Goal: Task Accomplishment & Management: Manage account settings

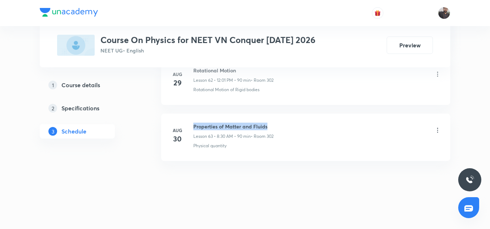
copy h6 "Properties of Matter and Fluids"
drag, startPoint x: 192, startPoint y: 124, endPoint x: 269, endPoint y: 128, distance: 77.1
click at [269, 128] on div "Aug 30 Properties of Matter and Fluids Lesson 63 • 8:30 AM • 90 min • Room 302 …" at bounding box center [305, 136] width 271 height 26
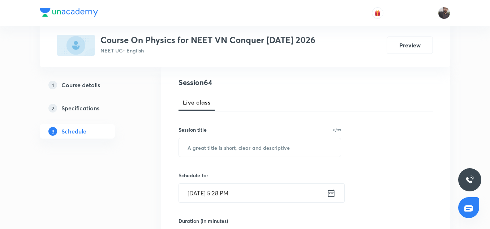
scroll to position [86, 0]
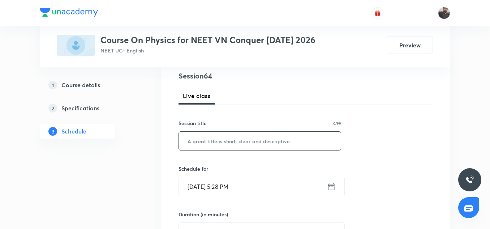
click at [240, 147] on input "text" at bounding box center [260, 141] width 162 height 18
paste input "Properties of Matter and Fluids"
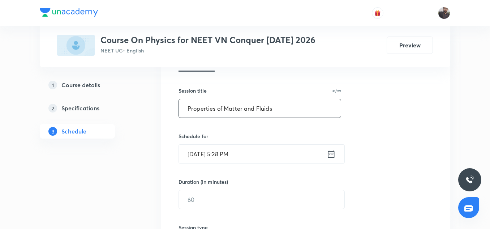
scroll to position [121, 0]
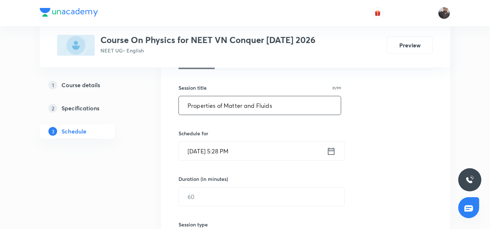
type input "Properties of Matter and Fluids"
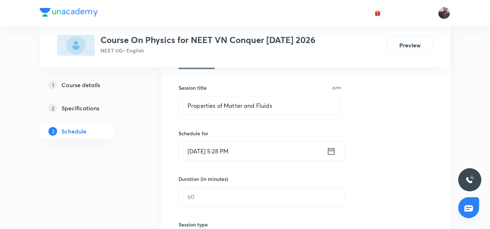
click at [240, 150] on input "Sep 1, 2025, 5:28 PM" at bounding box center [253, 151] width 148 height 18
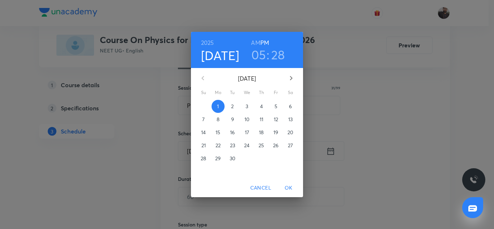
click at [232, 107] on p "2" at bounding box center [232, 106] width 3 height 7
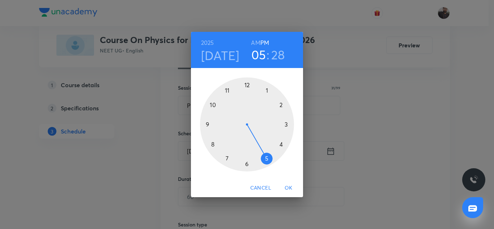
click at [212, 144] on div at bounding box center [247, 124] width 94 height 94
click at [255, 40] on h6 "AM" at bounding box center [255, 43] width 9 height 10
click at [246, 165] on div at bounding box center [247, 124] width 94 height 94
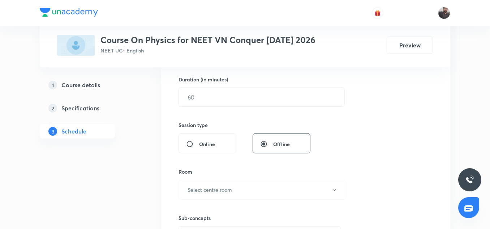
scroll to position [221, 0]
click at [234, 99] on input "text" at bounding box center [262, 97] width 166 height 18
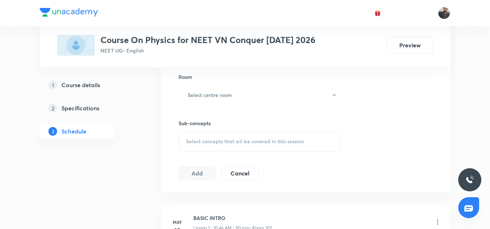
scroll to position [316, 0]
type input "90"
click at [224, 97] on h6 "Select centre room" at bounding box center [210, 95] width 44 height 8
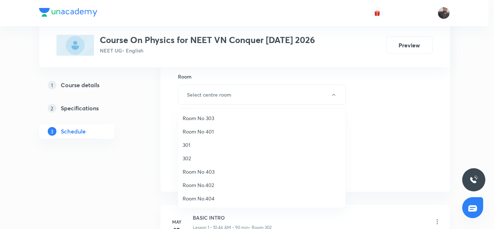
click at [192, 154] on span "302" at bounding box center [262, 158] width 158 height 8
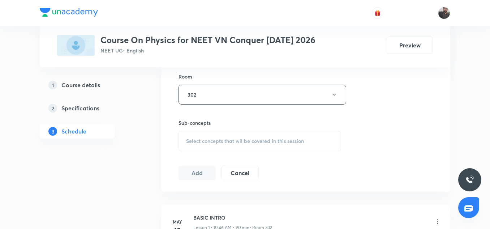
click at [217, 138] on span "Select concepts that wil be covered in this session" at bounding box center [245, 141] width 118 height 6
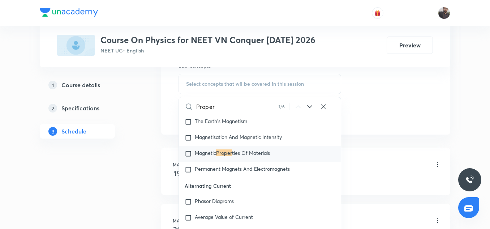
scroll to position [6773, 0]
type input "Proper"
click at [234, 171] on span "Permanent Magnets And Electromagnets" at bounding box center [242, 168] width 95 height 7
checkbox input "true"
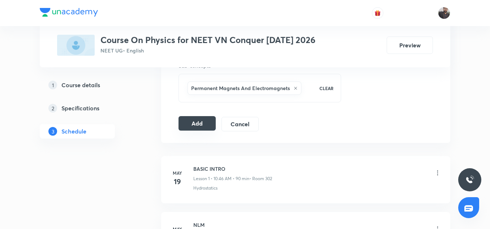
click at [203, 123] on button "Add" at bounding box center [197, 123] width 37 height 14
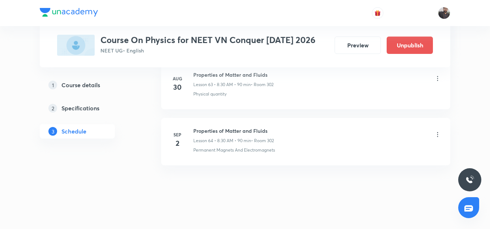
scroll to position [3613, 0]
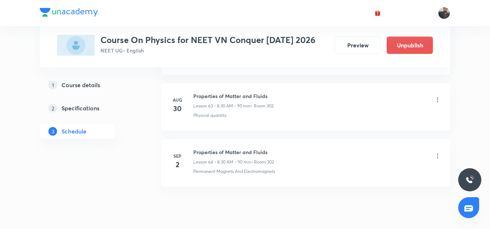
scroll to position [3945, 0]
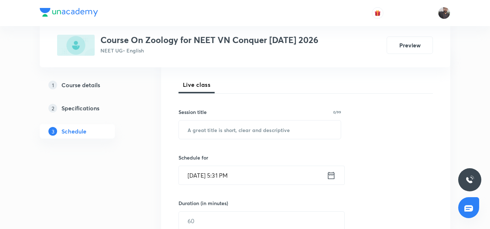
scroll to position [2705, 0]
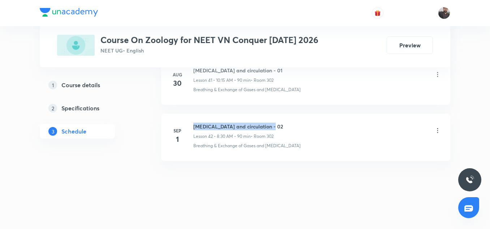
drag, startPoint x: 193, startPoint y: 125, endPoint x: 278, endPoint y: 120, distance: 84.8
click at [278, 120] on li "Sep 1 Body fluids and circulation - 02 Lesson 42 • 8:30 AM • 90 min • Room 302 …" at bounding box center [305, 137] width 289 height 47
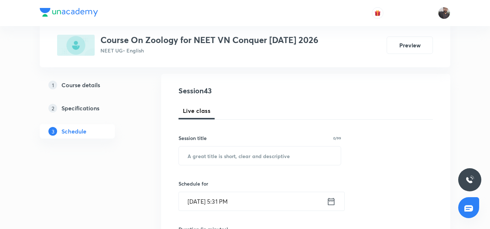
scroll to position [73, 0]
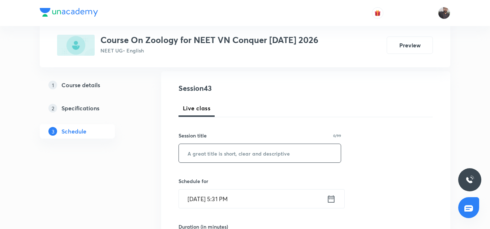
click at [224, 156] on input "text" at bounding box center [260, 153] width 162 height 18
paste input "Properties of Matter and Fluids"
type input "P"
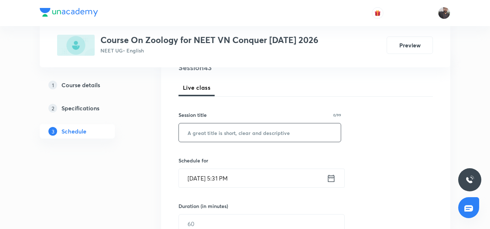
scroll to position [100, 0]
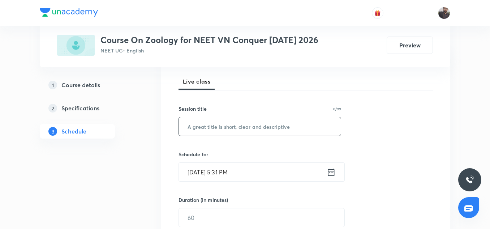
click at [223, 151] on h6 "Schedule for" at bounding box center [260, 154] width 163 height 8
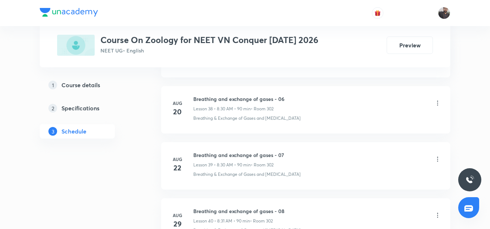
scroll to position [2705, 0]
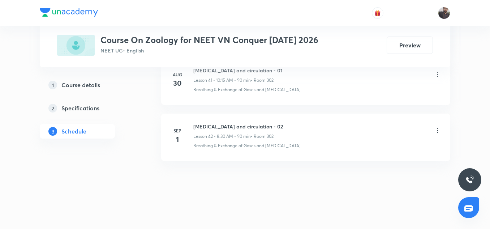
click at [215, 126] on h6 "Body fluids and circulation - 02" at bounding box center [238, 127] width 90 height 8
copy h6 "Body fluids and circulation - 02"
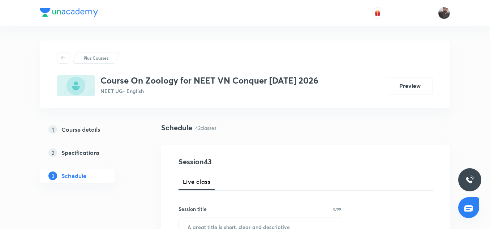
scroll to position [51, 0]
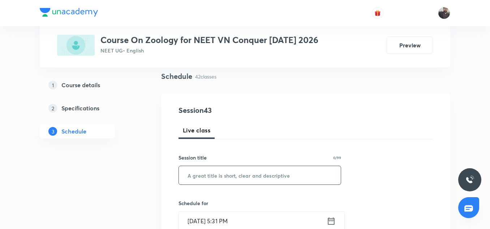
click at [213, 176] on input "text" at bounding box center [260, 175] width 162 height 18
paste input "Body fluids and circulation - 02"
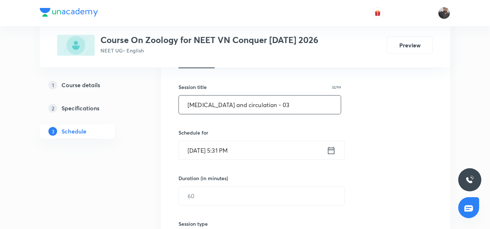
scroll to position [123, 0]
type input "Body fluids and circulation - 03"
click at [244, 155] on input "Sep 1, 2025, 5:31 PM" at bounding box center [253, 149] width 148 height 18
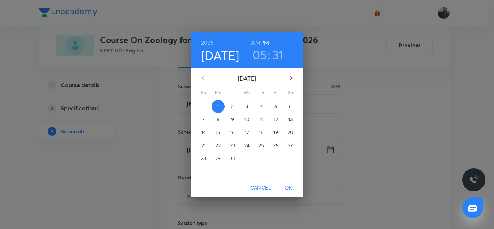
click at [233, 107] on p "2" at bounding box center [232, 106] width 3 height 7
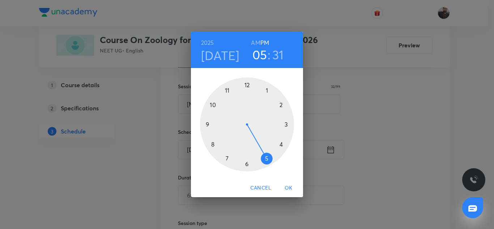
click at [213, 106] on div at bounding box center [247, 124] width 94 height 94
click at [260, 41] on h6 "AM" at bounding box center [255, 43] width 9 height 10
click at [287, 125] on div at bounding box center [247, 124] width 94 height 94
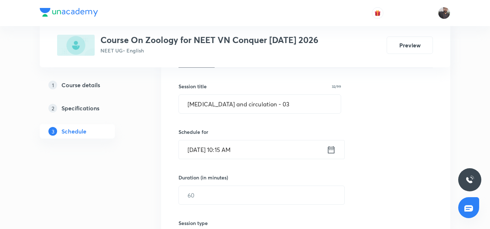
scroll to position [165, 0]
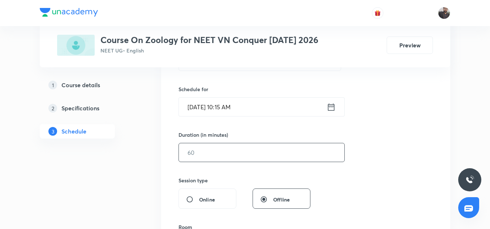
click at [236, 155] on input "text" at bounding box center [262, 152] width 166 height 18
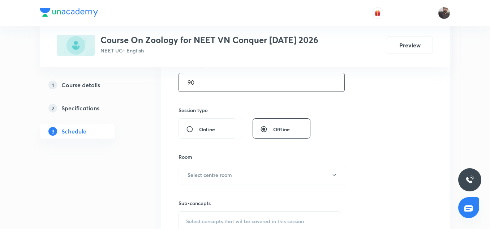
scroll to position [241, 0]
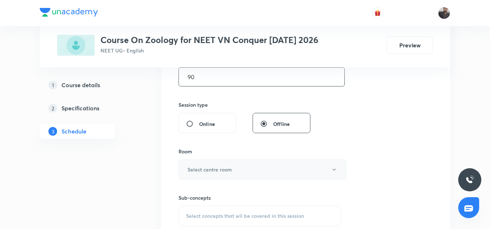
type input "90"
click at [220, 172] on h6 "Select centre room" at bounding box center [210, 170] width 44 height 8
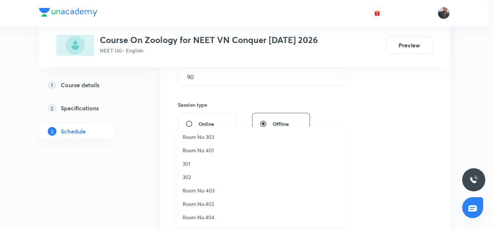
click at [185, 180] on span "302" at bounding box center [262, 177] width 158 height 8
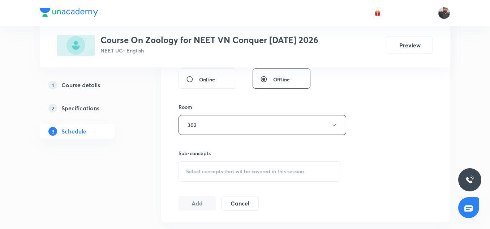
scroll to position [286, 0]
click at [208, 176] on div "Select concepts that wil be covered in this session" at bounding box center [260, 171] width 163 height 20
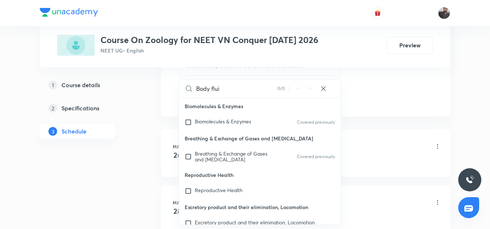
scroll to position [0, 0]
type input "Body flui"
click at [225, 161] on mark "Body Flui" at bounding box center [214, 159] width 21 height 7
checkbox input "true"
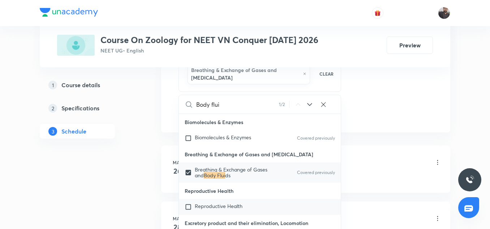
scroll to position [159, 0]
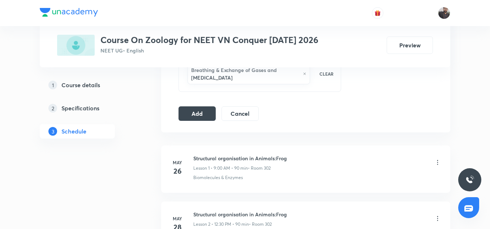
scroll to position [391, 0]
click at [212, 114] on button "Add" at bounding box center [197, 112] width 37 height 14
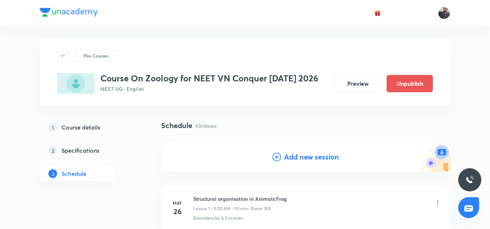
scroll to position [0, 0]
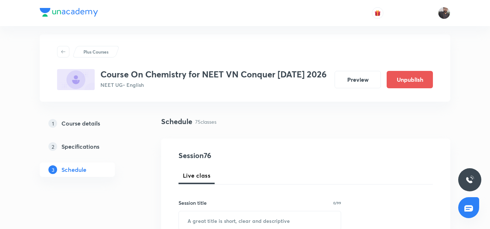
scroll to position [4616, 0]
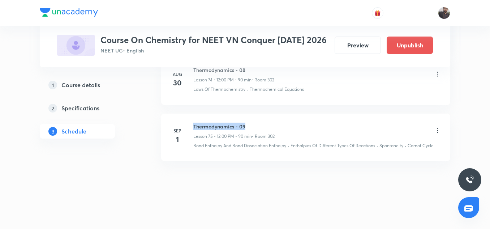
copy h6 "Thermodynamics - 09"
drag, startPoint x: 193, startPoint y: 124, endPoint x: 248, endPoint y: 126, distance: 55.0
click at [248, 126] on div "Sep 1 Thermodynamics - 09 Lesson 75 • 12:00 PM • 90 min • Room 302 Bond Enthalp…" at bounding box center [305, 136] width 271 height 26
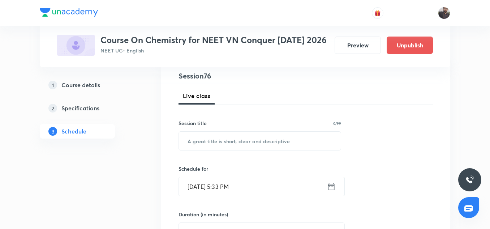
scroll to position [86, 0]
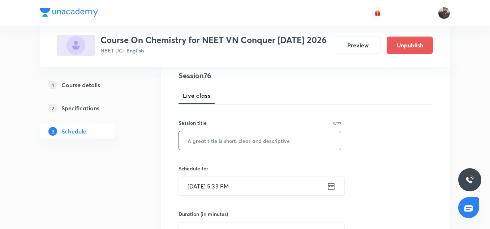
click at [242, 142] on input "text" at bounding box center [260, 140] width 162 height 18
paste input "Thermodynamics - 09"
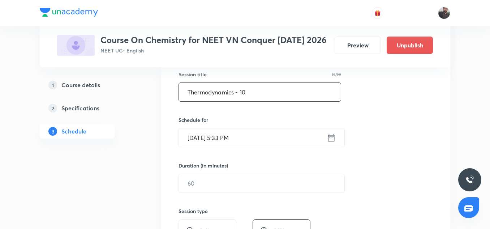
scroll to position [135, 0]
type input "Thermodynamics - 10"
click at [248, 142] on input "Sep 1, 2025, 5:33 PM" at bounding box center [253, 137] width 148 height 18
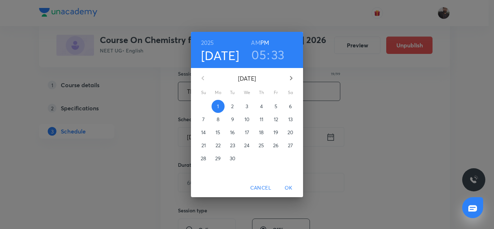
click at [248, 142] on p "24" at bounding box center [246, 145] width 5 height 7
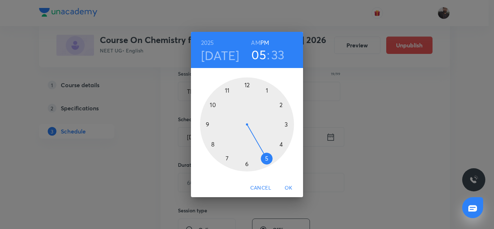
click at [247, 84] on div at bounding box center [247, 124] width 94 height 94
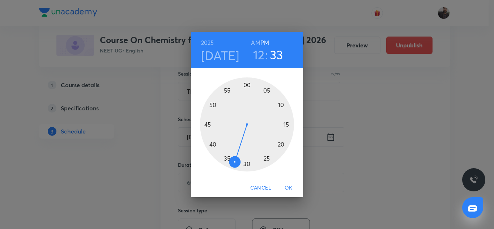
click at [249, 85] on div at bounding box center [247, 124] width 94 height 94
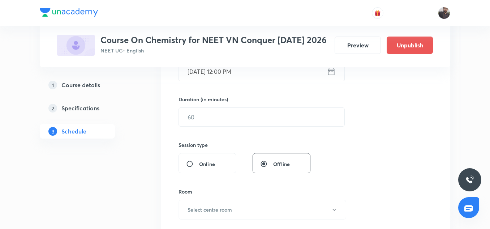
scroll to position [201, 0]
click at [217, 94] on div "Session 76 Live class Session title 19/99 Thermodynamics - 10 ​ Schedule for Se…" at bounding box center [306, 125] width 255 height 340
click at [221, 111] on input "text" at bounding box center [262, 116] width 166 height 18
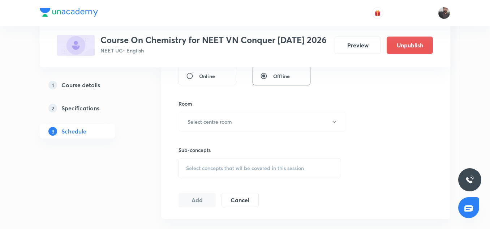
scroll to position [291, 0]
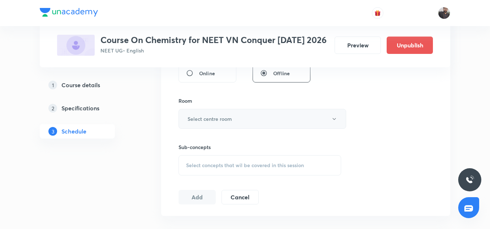
type input "90"
click at [221, 113] on button "Select centre room" at bounding box center [263, 119] width 168 height 20
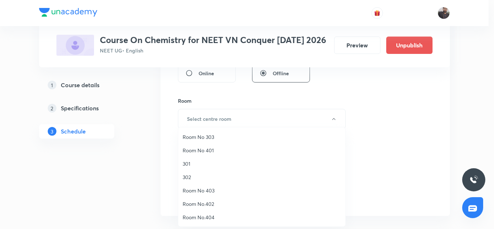
click at [192, 176] on span "302" at bounding box center [262, 177] width 158 height 8
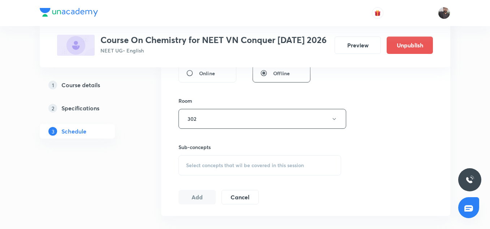
click at [230, 171] on div "Select concepts that wil be covered in this session" at bounding box center [260, 165] width 163 height 20
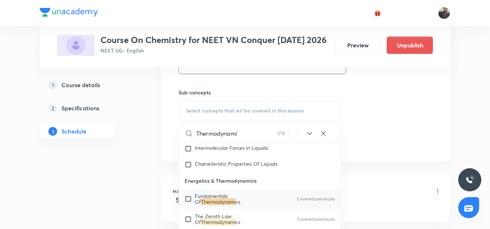
scroll to position [1631, 0]
type input "Thermodynami"
click at [188, 204] on input "checkbox" at bounding box center [190, 199] width 10 height 12
checkbox input "true"
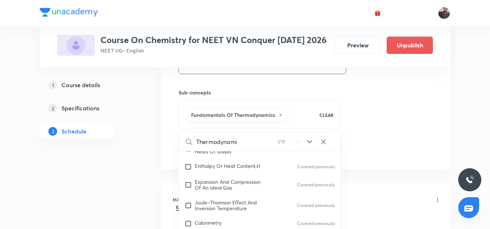
scroll to position [1791, 0]
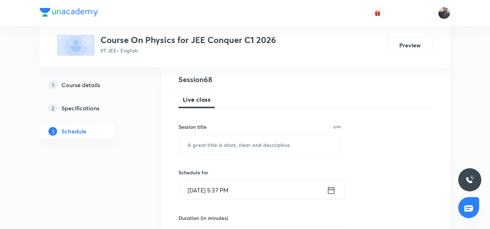
scroll to position [4134, 0]
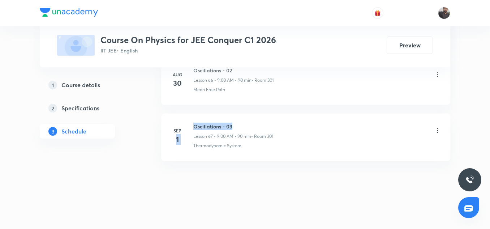
drag, startPoint x: 191, startPoint y: 125, endPoint x: 249, endPoint y: 124, distance: 59.0
click at [249, 124] on div "Sep 1 Oscillations - 03 Lesson 67 • 9:00 AM • 90 min • Room 301 Thermodynamic S…" at bounding box center [305, 136] width 271 height 26
click at [244, 127] on h6 "Oscillations - 03" at bounding box center [233, 127] width 80 height 8
click at [224, 128] on h6 "Oscillations - 03" at bounding box center [233, 127] width 80 height 8
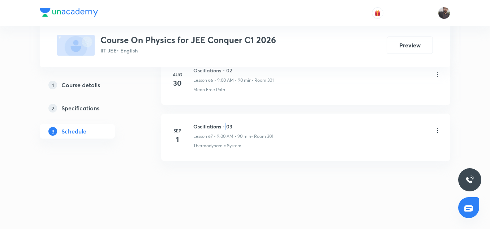
click at [224, 128] on h6 "Oscillations - 03" at bounding box center [233, 127] width 80 height 8
click at [223, 127] on h6 "Oscillations - 03" at bounding box center [233, 127] width 80 height 8
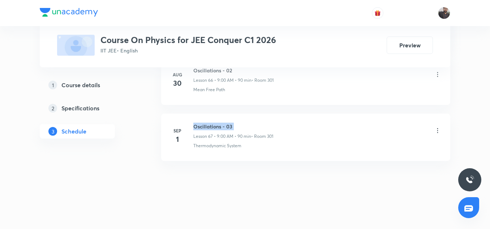
click at [223, 127] on h6 "Oscillations - 03" at bounding box center [233, 127] width 80 height 8
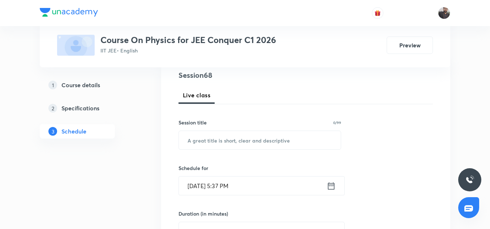
scroll to position [88, 0]
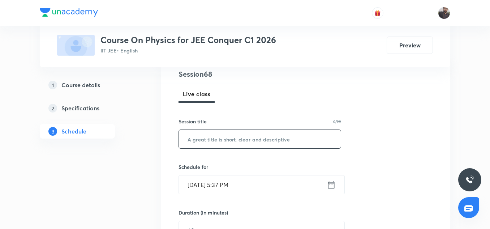
click at [231, 144] on input "text" at bounding box center [260, 139] width 162 height 18
paste input "Oscillations - 03"
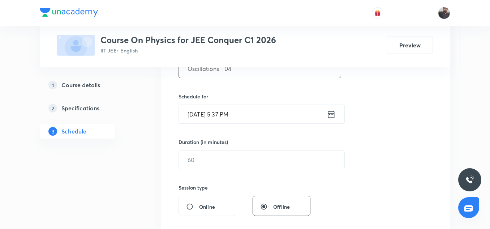
scroll to position [158, 0]
type input "Oscillations - 04"
click at [242, 119] on input "Sep 1, 2025, 5:37 PM" at bounding box center [253, 113] width 148 height 18
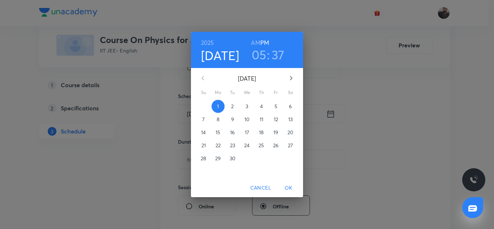
click at [230, 107] on span "2" at bounding box center [232, 106] width 13 height 7
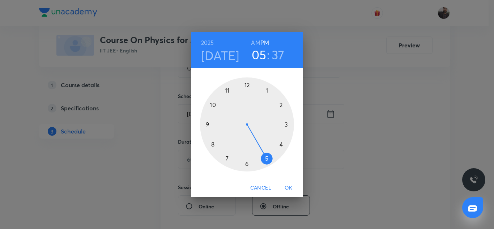
click at [207, 123] on div at bounding box center [247, 124] width 94 height 94
click at [258, 42] on h6 "AM" at bounding box center [255, 43] width 9 height 10
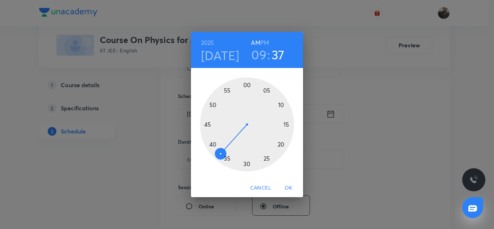
click at [246, 85] on div at bounding box center [247, 124] width 94 height 94
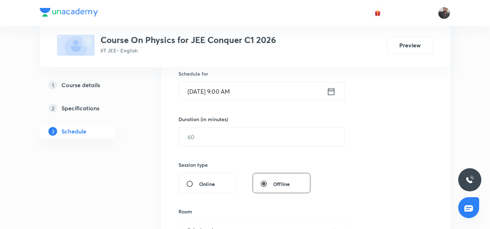
scroll to position [182, 0]
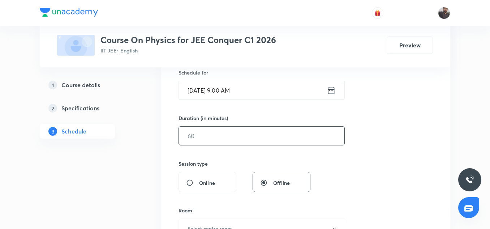
click at [233, 137] on input "text" at bounding box center [262, 136] width 166 height 18
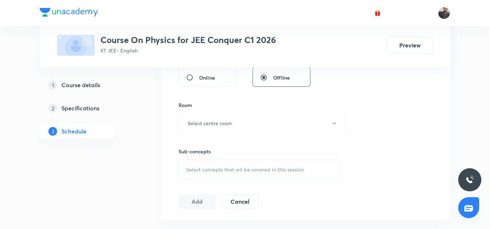
scroll to position [288, 0]
type input "90"
click at [225, 123] on h6 "Select centre room" at bounding box center [210, 123] width 44 height 8
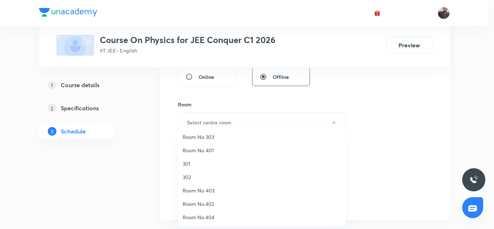
click at [195, 165] on span "301" at bounding box center [262, 164] width 158 height 8
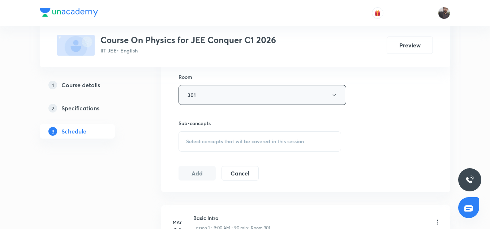
scroll to position [316, 0]
click at [206, 140] on span "Select concepts that wil be covered in this session" at bounding box center [245, 141] width 118 height 6
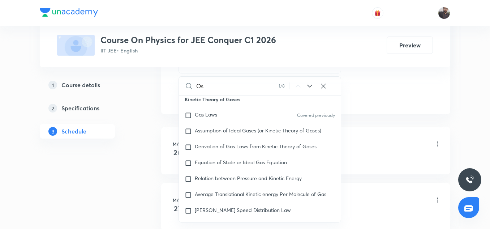
scroll to position [590, 0]
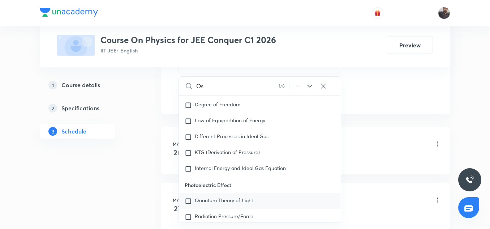
type input "Os"
click at [213, 193] on div "Quantum Theory of Light" at bounding box center [260, 201] width 162 height 16
checkbox input "true"
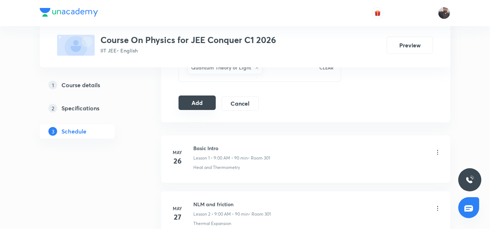
click at [202, 107] on button "Add" at bounding box center [197, 102] width 37 height 14
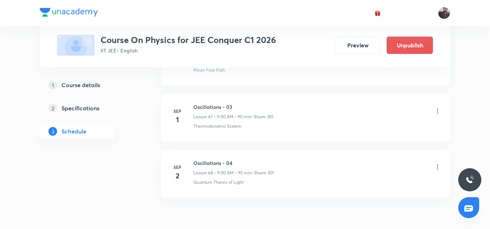
scroll to position [3821, 0]
click at [438, 164] on icon at bounding box center [437, 166] width 7 height 7
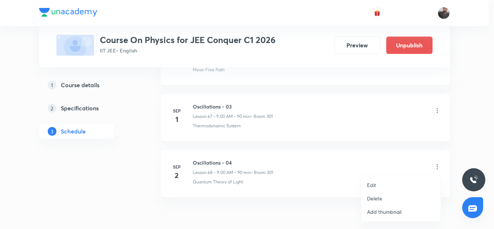
click at [382, 188] on li "Edit" at bounding box center [400, 184] width 79 height 13
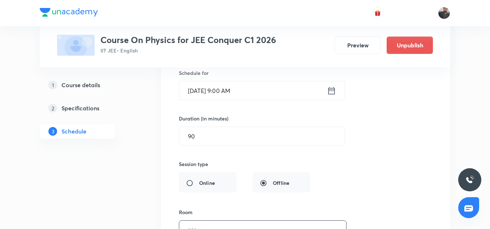
scroll to position [3964, 0]
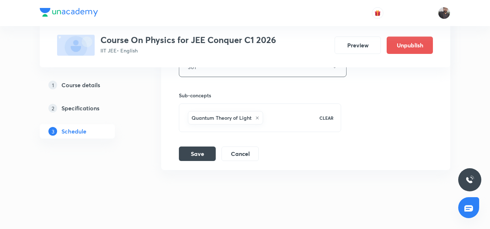
scroll to position [4135, 0]
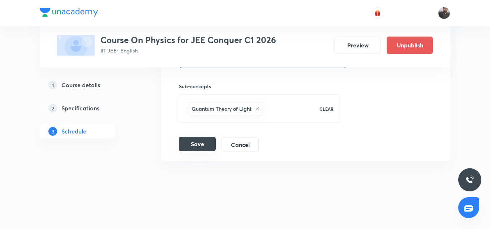
click at [199, 139] on button "Save" at bounding box center [197, 144] width 37 height 14
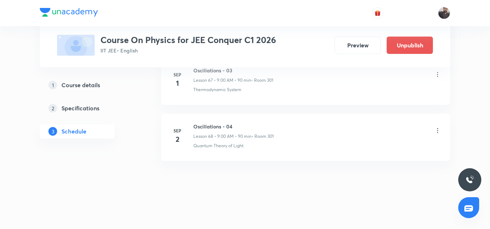
scroll to position [3857, 0]
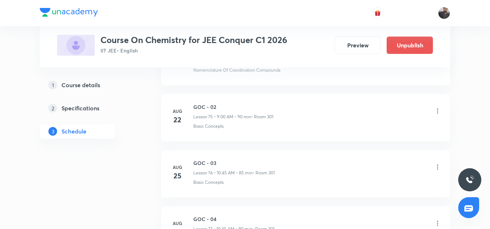
scroll to position [4944, 0]
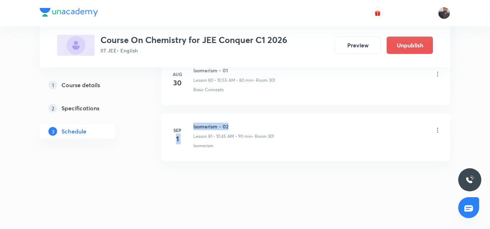
drag, startPoint x: 192, startPoint y: 127, endPoint x: 233, endPoint y: 126, distance: 41.2
click at [233, 126] on div "[DATE] Isomerism - 02 Lesson 81 • 10:45 AM • 90 min • Room 301 Isomerism" at bounding box center [305, 136] width 271 height 26
click at [233, 126] on h6 "Isomerism - 02" at bounding box center [233, 127] width 81 height 8
click at [216, 124] on h6 "Isomerism - 02" at bounding box center [233, 127] width 81 height 8
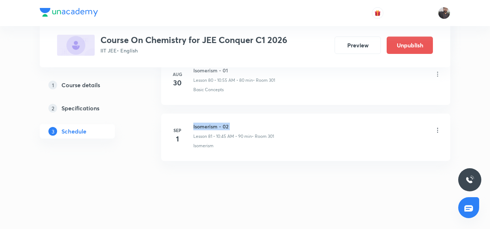
click at [216, 124] on h6 "Isomerism - 02" at bounding box center [233, 127] width 81 height 8
copy h6 "Isomerism - 02"
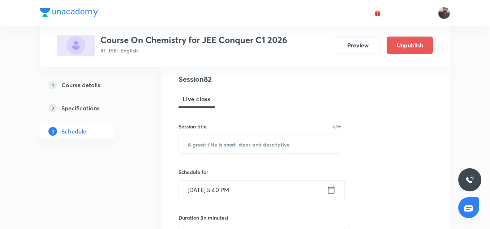
scroll to position [85, 0]
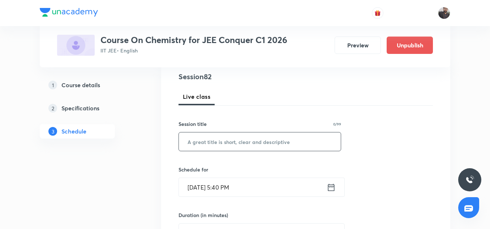
click at [209, 141] on input "text" at bounding box center [260, 141] width 162 height 18
paste input "Isomerism - 02"
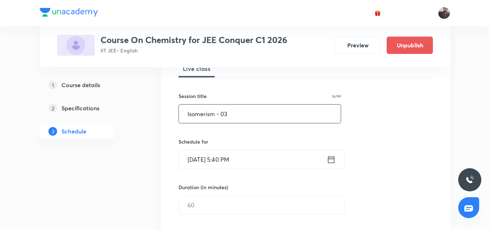
scroll to position [113, 0]
type input "Isomerism - 03"
click at [231, 160] on input "Sep 1, 2025, 5:40 PM" at bounding box center [253, 159] width 148 height 18
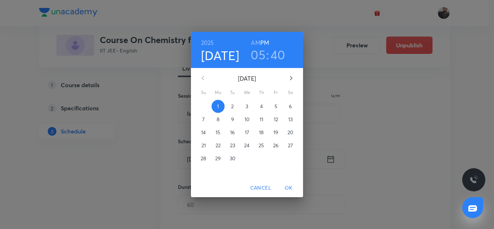
click at [234, 105] on span "2" at bounding box center [232, 106] width 13 height 7
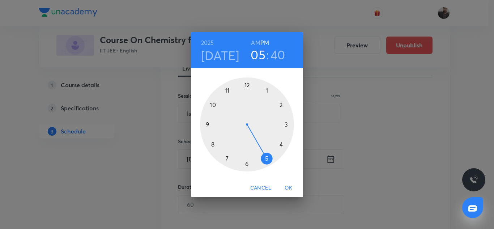
click at [214, 106] on div at bounding box center [247, 124] width 94 height 94
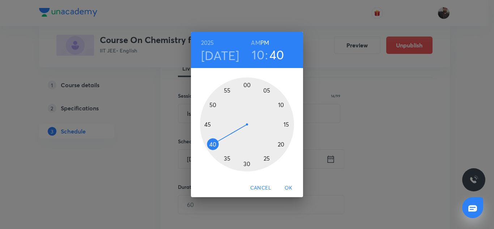
click at [258, 40] on h6 "AM" at bounding box center [255, 43] width 9 height 10
drag, startPoint x: 286, startPoint y: 124, endPoint x: 217, endPoint y: 125, distance: 69.1
click at [217, 125] on div at bounding box center [247, 124] width 94 height 94
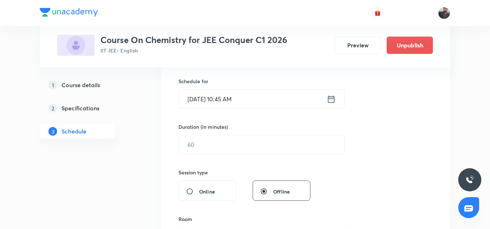
scroll to position [174, 0]
click at [210, 141] on input "text" at bounding box center [262, 144] width 166 height 18
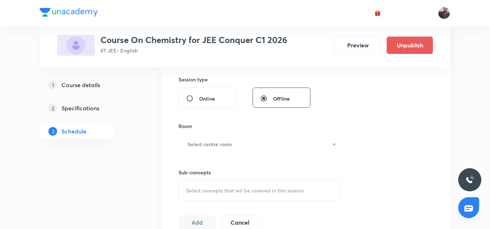
scroll to position [267, 0]
type input "90"
click at [210, 141] on h6 "Select centre room" at bounding box center [210, 144] width 44 height 8
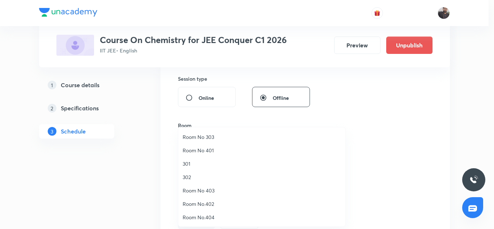
click at [184, 164] on span "301" at bounding box center [262, 164] width 158 height 8
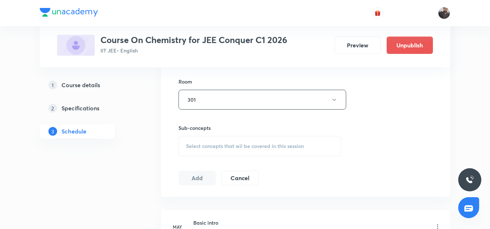
scroll to position [313, 0]
click at [211, 149] on div "Select concepts that wil be covered in this session" at bounding box center [260, 143] width 163 height 20
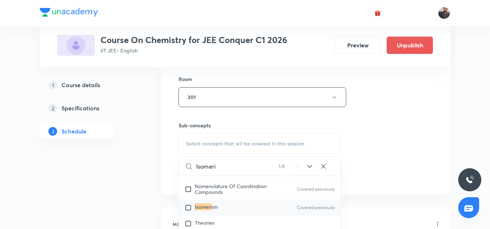
scroll to position [9702, 0]
type input "Isomeri"
click at [223, 198] on div "Isomeri sm Covered previously" at bounding box center [260, 206] width 162 height 16
checkbox input "true"
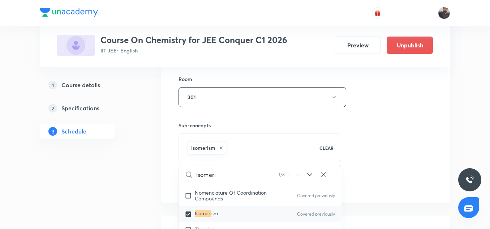
click at [385, 143] on div "Session 82 Live class Session title 14/99 Isomerism - 03 ​ Schedule for Sep 2, …" at bounding box center [306, 17] width 255 height 348
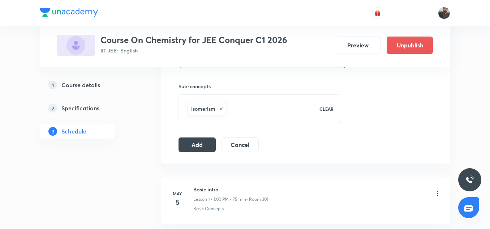
scroll to position [358, 0]
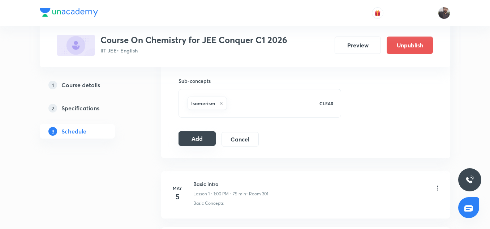
click at [193, 131] on button "Add" at bounding box center [197, 138] width 37 height 14
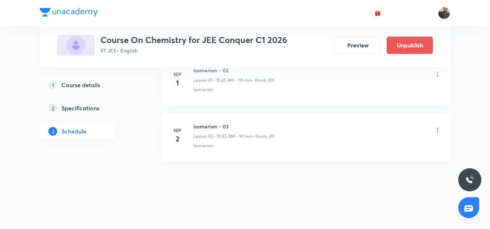
scroll to position [4668, 0]
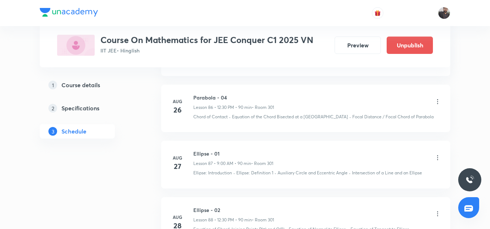
scroll to position [5491, 0]
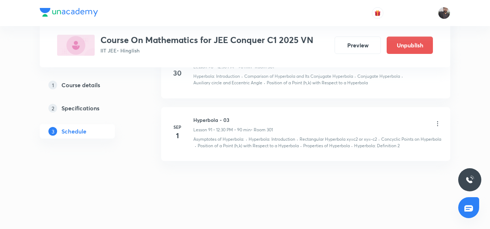
click at [218, 116] on h6 "Hyperbola - 03" at bounding box center [233, 120] width 80 height 8
copy h6 "Hyperbola - 03"
click at [261, 117] on div "Hyperbola - 03 Lesson 91 • 12:30 PM • 90 min • Room 301" at bounding box center [233, 124] width 80 height 17
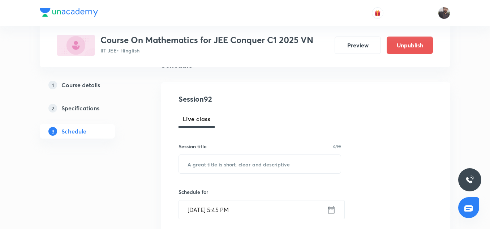
scroll to position [63, 0]
click at [225, 168] on input "text" at bounding box center [260, 163] width 162 height 18
paste input "Probability"
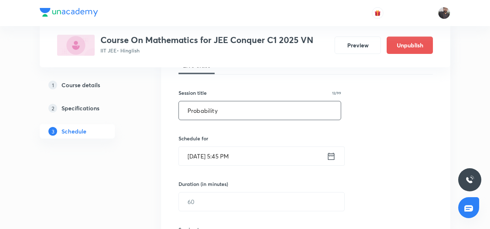
scroll to position [117, 0]
type input "Probability"
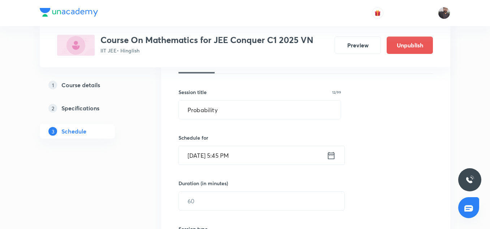
click at [252, 159] on input "[DATE] 5:45 PM" at bounding box center [253, 155] width 148 height 18
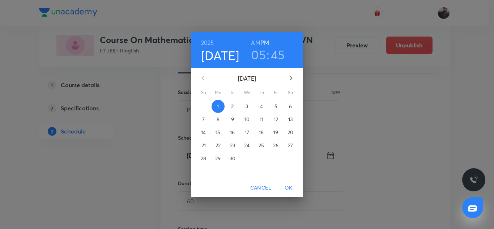
click at [233, 107] on p "2" at bounding box center [232, 106] width 3 height 7
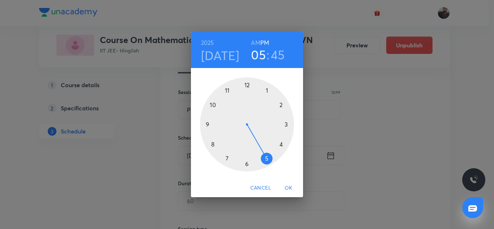
click at [248, 84] on div at bounding box center [247, 124] width 94 height 94
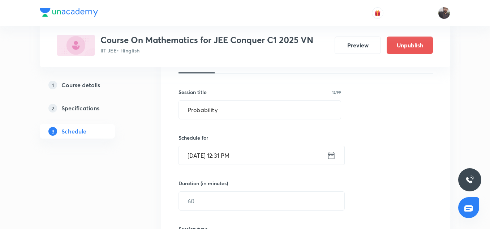
drag, startPoint x: 245, startPoint y: 166, endPoint x: 231, endPoint y: 155, distance: 17.2
drag, startPoint x: 231, startPoint y: 155, endPoint x: 252, endPoint y: 156, distance: 20.3
drag, startPoint x: 252, startPoint y: 156, endPoint x: 239, endPoint y: 155, distance: 12.7
click at [239, 155] on input "[DATE] 12:31 PM" at bounding box center [253, 155] width 148 height 18
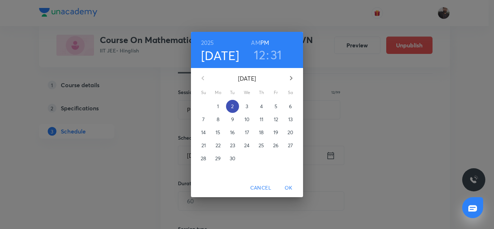
click at [235, 107] on span "2" at bounding box center [232, 106] width 13 height 7
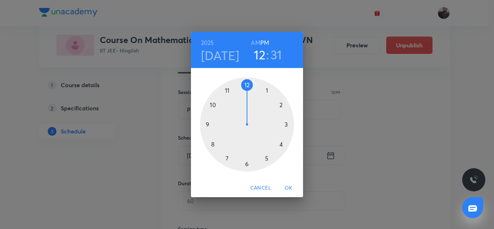
click at [247, 85] on div at bounding box center [247, 124] width 94 height 94
click at [247, 164] on div at bounding box center [247, 124] width 94 height 94
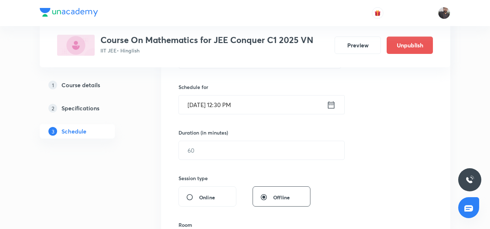
scroll to position [170, 0]
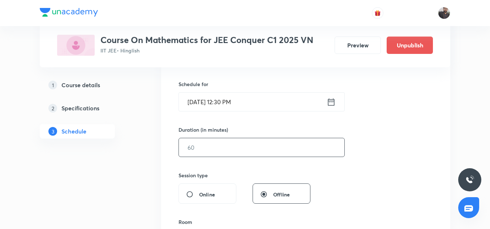
click at [217, 142] on input "text" at bounding box center [262, 147] width 166 height 18
type input "90"
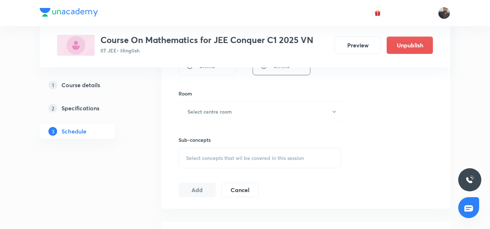
scroll to position [300, 0]
drag, startPoint x: 217, startPoint y: 127, endPoint x: 218, endPoint y: 115, distance: 12.0
click at [218, 115] on div "Session 92 Live class Session title 12/99 Probability ​ Schedule for [DATE] 12:…" at bounding box center [306, 26] width 255 height 340
click at [218, 115] on button "Select centre room" at bounding box center [263, 110] width 168 height 20
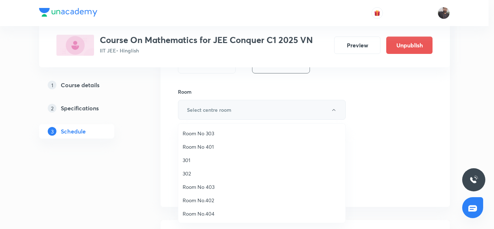
click at [218, 115] on div at bounding box center [247, 114] width 494 height 229
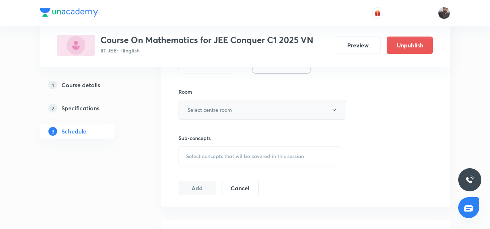
click at [223, 112] on h6 "Select centre room" at bounding box center [210, 110] width 44 height 8
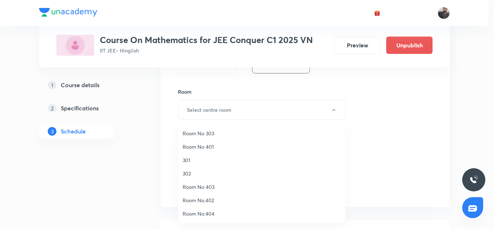
click at [186, 163] on span "301" at bounding box center [262, 160] width 158 height 8
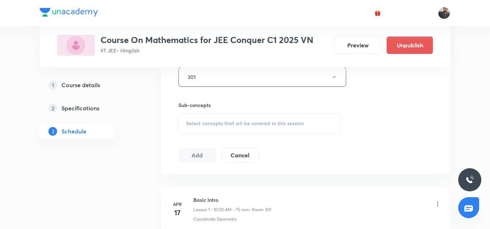
scroll to position [335, 0]
click at [220, 125] on div "Select concepts that wil be covered in this session" at bounding box center [260, 121] width 163 height 20
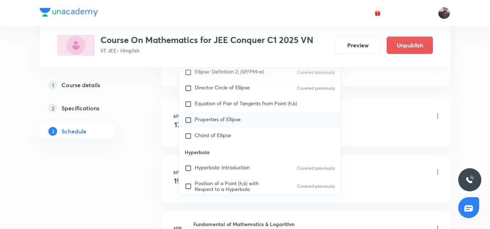
scroll to position [1177, 0]
type input "Probabili"
click at [222, 117] on span "Properties of Ellipse" at bounding box center [218, 119] width 46 height 7
checkbox input "true"
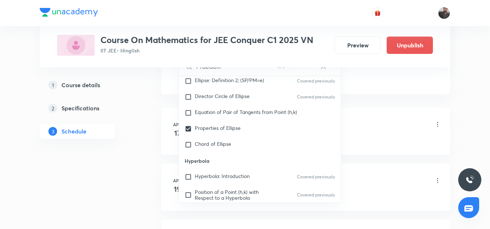
click at [363, 120] on div "Basic Intro Lesson 1 • 10:00 AM • 75 min • Room 301" at bounding box center [317, 124] width 248 height 17
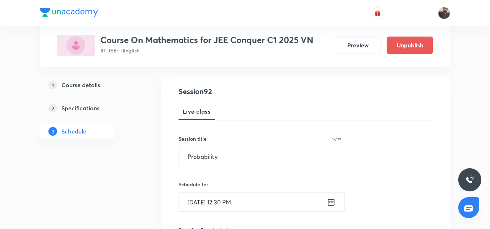
scroll to position [70, 0]
drag, startPoint x: 223, startPoint y: 159, endPoint x: 183, endPoint y: 157, distance: 40.5
click at [183, 157] on input "Probability" at bounding box center [260, 157] width 162 height 18
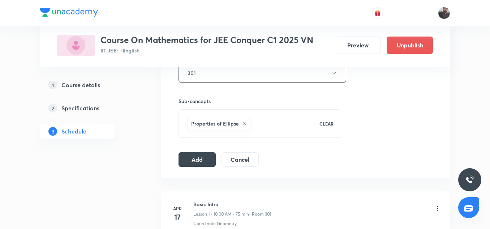
scroll to position [338, 0]
click at [246, 123] on icon at bounding box center [245, 123] width 4 height 4
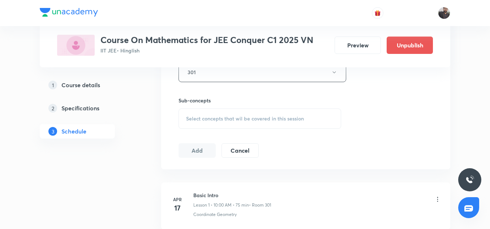
click at [246, 123] on div "Select concepts that wil be covered in this session" at bounding box center [260, 118] width 163 height 20
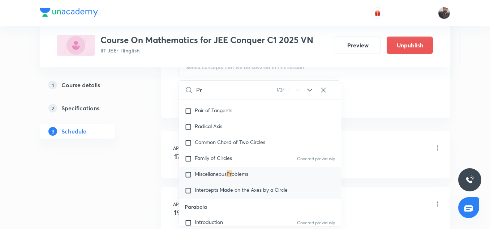
scroll to position [613, 0]
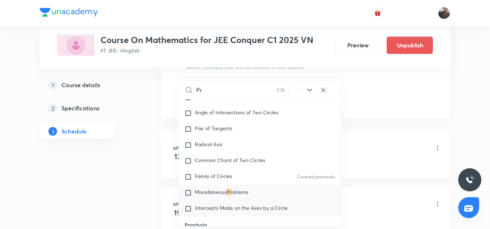
type input "P"
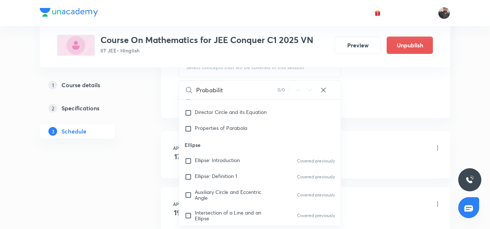
scroll to position [918, 0]
type input "Probabilit"
click at [252, 128] on div "Properties of Parabola" at bounding box center [260, 128] width 162 height 16
checkbox input "true"
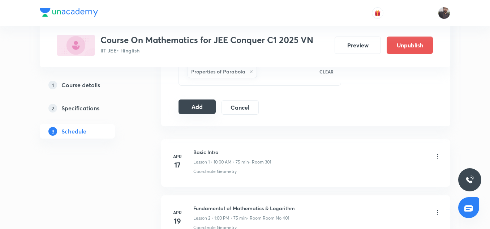
click at [203, 101] on button "Add" at bounding box center [197, 106] width 37 height 14
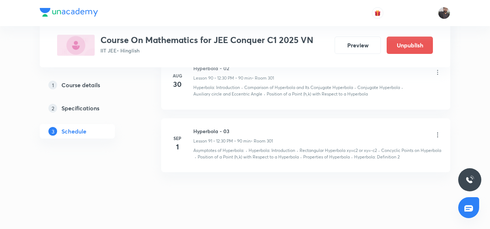
scroll to position [5481, 0]
click at [438, 135] on icon at bounding box center [437, 135] width 7 height 7
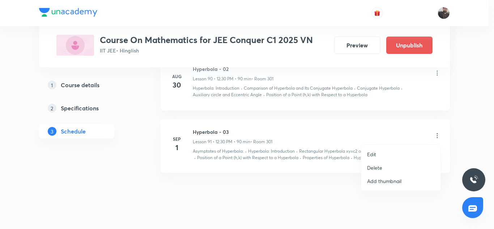
click at [380, 155] on li "Edit" at bounding box center [400, 154] width 79 height 13
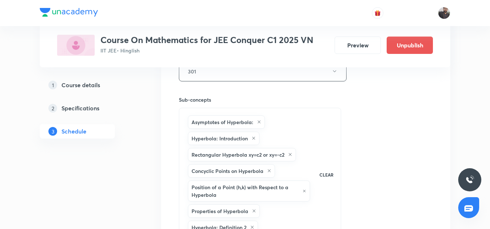
scroll to position [5407, 0]
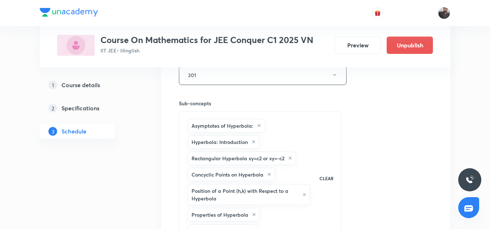
click at [257, 125] on icon at bounding box center [259, 125] width 4 height 4
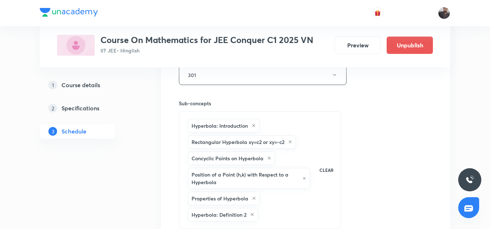
click at [257, 125] on div "Hyperbola: Introduction" at bounding box center [224, 125] width 72 height 13
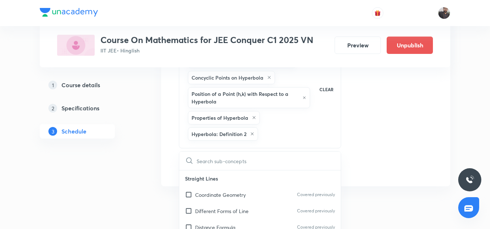
checkbox input "true"
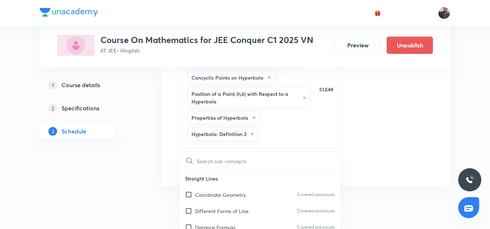
checkbox input "true"
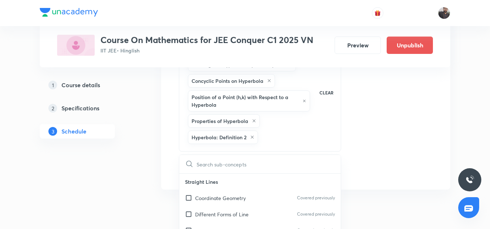
click at [303, 100] on icon at bounding box center [305, 101] width 4 height 4
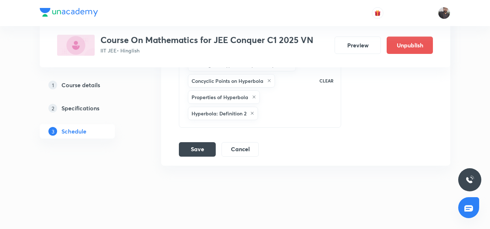
click at [252, 112] on icon at bounding box center [252, 113] width 4 height 4
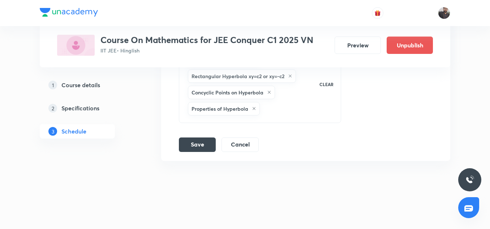
scroll to position [5473, 0]
click at [273, 89] on div "Concyclic Points on Hyperbola" at bounding box center [231, 92] width 87 height 13
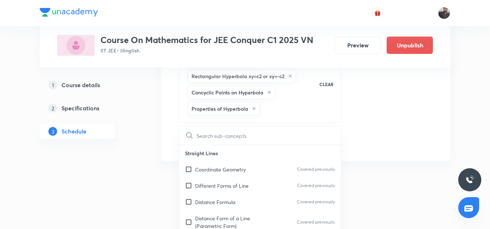
scroll to position [5485, 0]
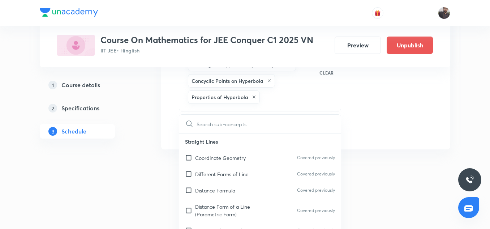
click at [266, 80] on div "Concyclic Points on Hyperbola" at bounding box center [231, 80] width 87 height 13
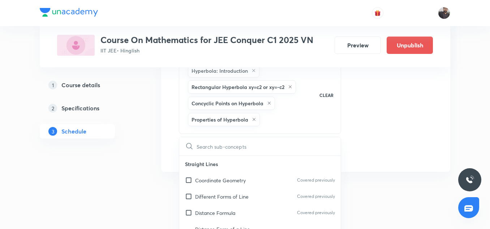
scroll to position [5462, 0]
click at [291, 86] on icon at bounding box center [290, 87] width 4 height 4
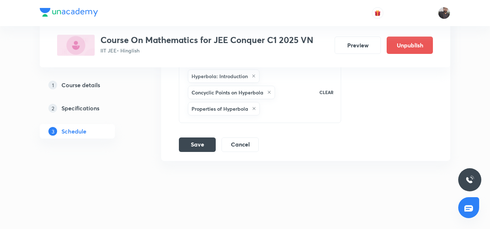
scroll to position [5457, 0]
click at [270, 91] on icon at bounding box center [269, 92] width 4 height 4
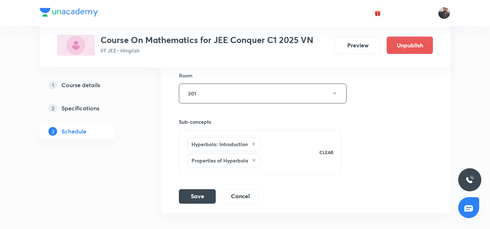
scroll to position [5382, 0]
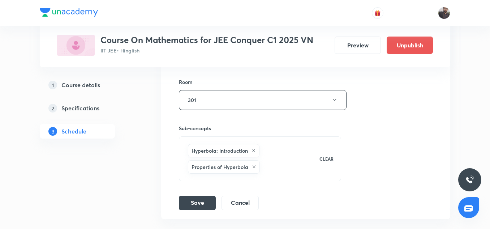
click at [255, 151] on icon at bounding box center [254, 150] width 4 height 4
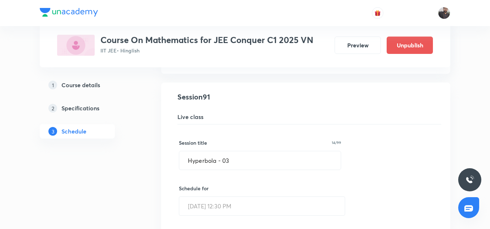
scroll to position [5137, 0]
click at [239, 163] on input "Hyperbola - 03" at bounding box center [260, 160] width 162 height 18
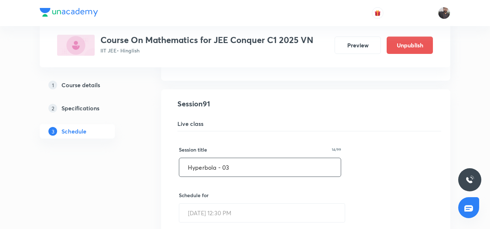
scroll to position [5129, 0]
type input "H"
paste input "Probability"
click at [229, 170] on input "Probability" at bounding box center [260, 167] width 162 height 18
type input "Probability"
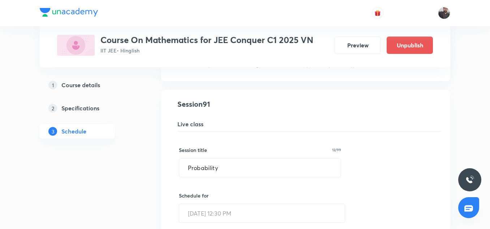
click at [241, 196] on h6 "Schedule for" at bounding box center [260, 196] width 162 height 8
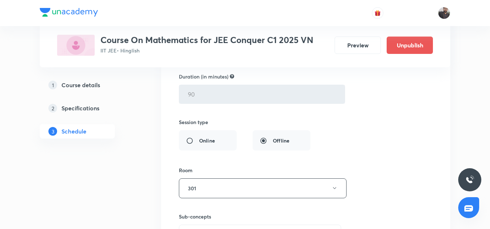
scroll to position [5424, 0]
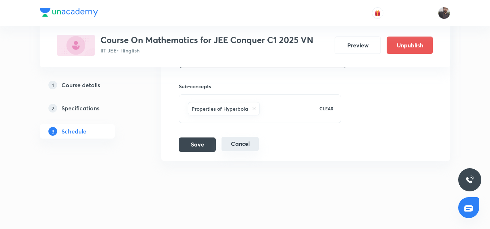
click at [252, 147] on button "Cancel" at bounding box center [240, 144] width 37 height 14
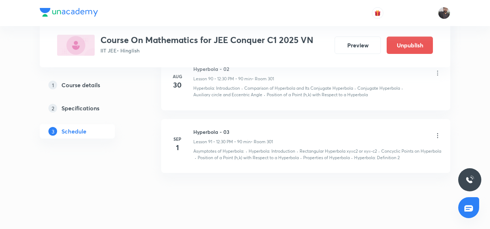
scroll to position [5141, 0]
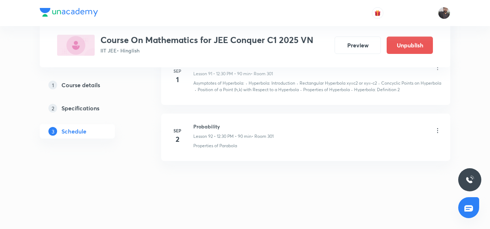
click at [239, 161] on li "[DATE] Probability Lesson 92 • 12:30 PM • 90 min • Room 301 Properties of [GEOG…" at bounding box center [305, 137] width 289 height 47
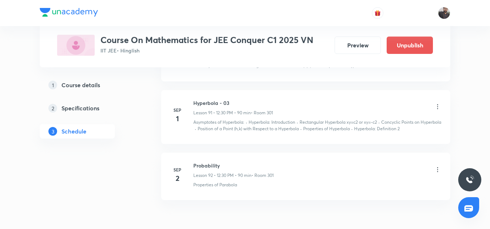
scroll to position [5502, 0]
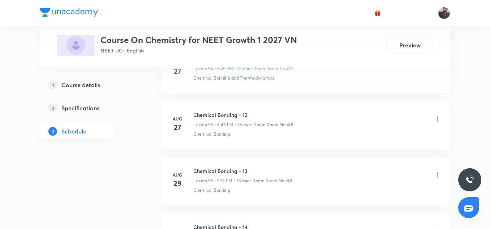
scroll to position [3451, 0]
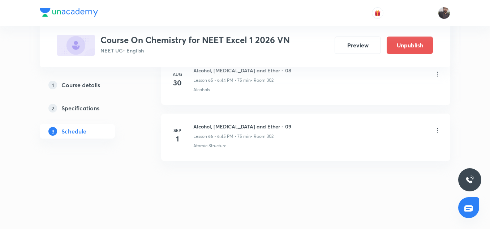
click at [438, 128] on icon at bounding box center [438, 130] width 1 height 5
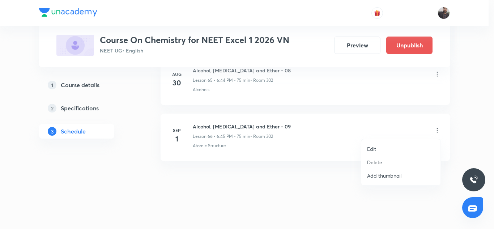
click at [396, 152] on li "Edit" at bounding box center [400, 148] width 79 height 13
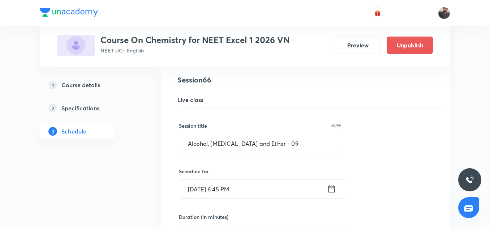
scroll to position [3752, 0]
click at [295, 148] on input "Alcohol, [MEDICAL_DATA] and Ether - 09" at bounding box center [260, 144] width 162 height 18
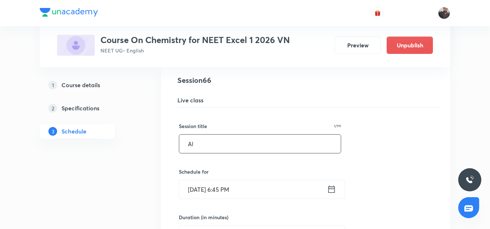
type input "A"
paste input "Carbonyl Compounds"
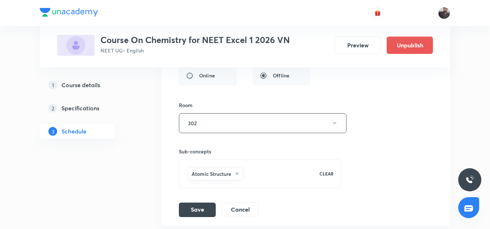
scroll to position [3958, 0]
type input "Carbonyl Compounds"
click at [237, 172] on icon at bounding box center [237, 173] width 4 height 4
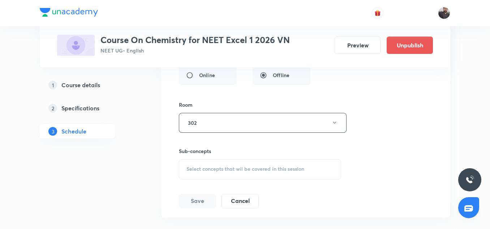
click at [237, 173] on div "Select concepts that wil be covered in this session" at bounding box center [260, 169] width 162 height 20
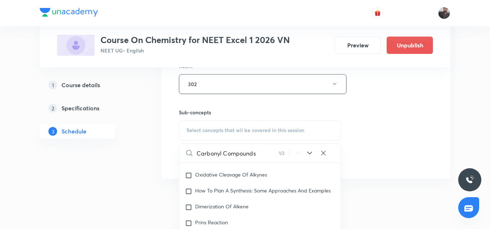
scroll to position [16050, 0]
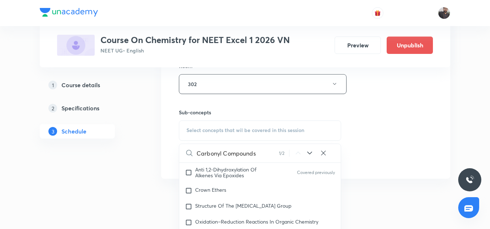
type input "Carbonyl Compounds"
click at [312, 155] on icon at bounding box center [310, 153] width 9 height 9
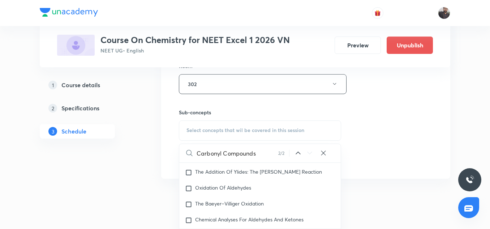
scroll to position [17095, 0]
click at [309, 153] on icon at bounding box center [309, 153] width 5 height 3
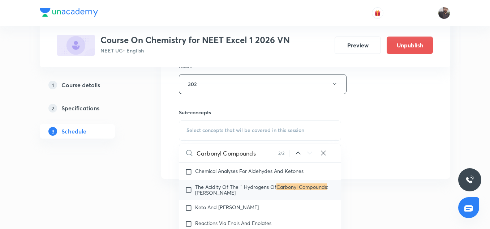
scroll to position [17142, 0]
click at [298, 152] on icon at bounding box center [298, 153] width 9 height 9
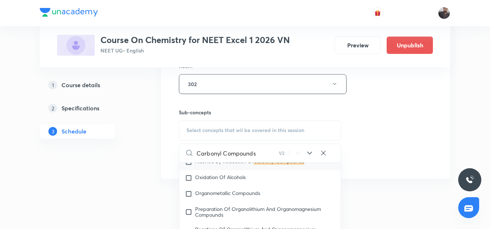
scroll to position [16126, 0]
click at [185, 166] on input "checkbox" at bounding box center [190, 162] width 10 height 7
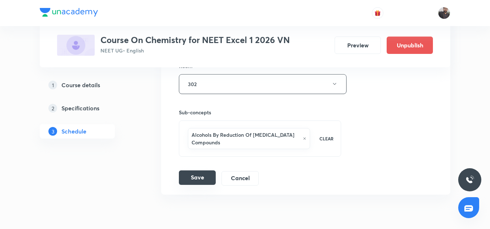
click at [210, 176] on button "Save" at bounding box center [197, 177] width 37 height 14
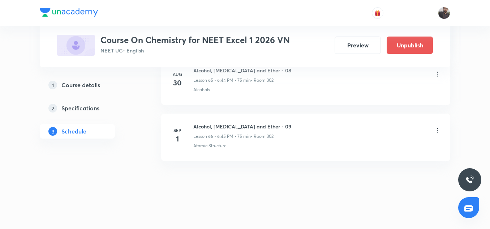
scroll to position [3745, 0]
click at [438, 128] on icon at bounding box center [437, 130] width 7 height 7
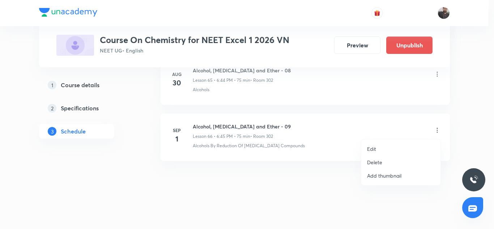
click at [396, 152] on li "Edit" at bounding box center [400, 148] width 79 height 13
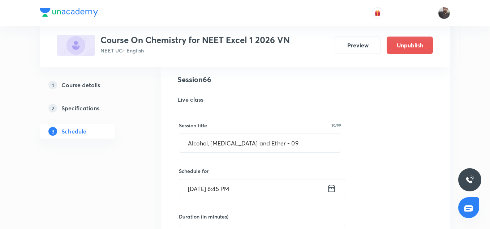
scroll to position [3753, 0]
click at [273, 143] on input "Alcohol, [MEDICAL_DATA] and Ether - 09" at bounding box center [260, 142] width 162 height 18
type input "A"
paste input "Carbonyl Compounds"
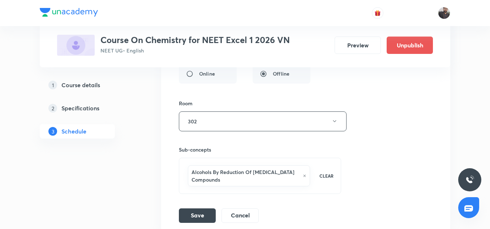
scroll to position [3969, 0]
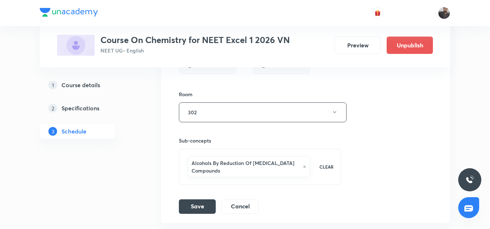
type input "Carbonyl Compounds"
click at [303, 165] on icon at bounding box center [305, 167] width 4 height 4
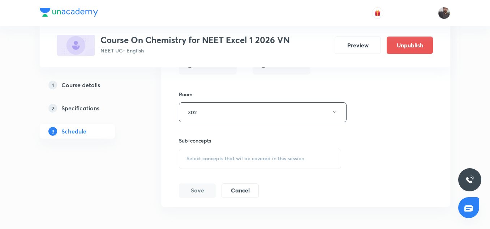
click at [239, 162] on div "Select concepts that wil be covered in this session" at bounding box center [260, 159] width 162 height 20
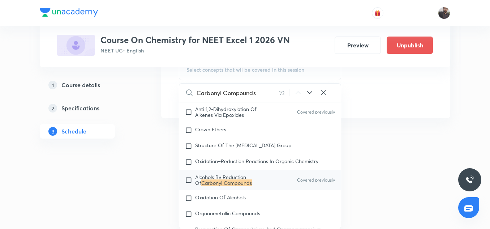
scroll to position [4058, 0]
type input "Carbonyl Compounds"
click at [212, 186] on span "Alcohols By Reduction Of" at bounding box center [220, 179] width 51 height 13
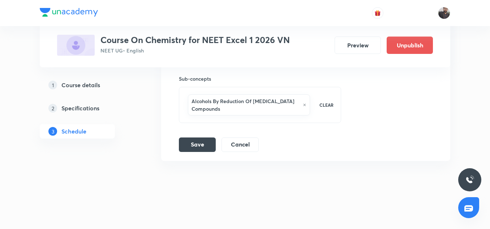
scroll to position [4031, 0]
click at [207, 145] on button "Save" at bounding box center [197, 144] width 37 height 14
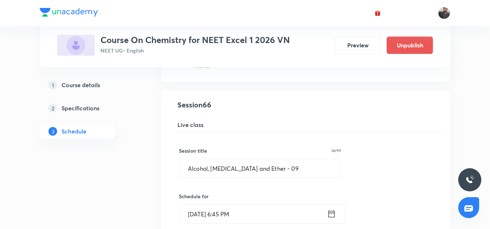
scroll to position [3727, 0]
click at [282, 166] on input "Alcohol, [MEDICAL_DATA] and Ether - 09" at bounding box center [260, 168] width 162 height 18
drag, startPoint x: 282, startPoint y: 166, endPoint x: 182, endPoint y: 164, distance: 100.2
click at [182, 164] on input "Alcohol, [MEDICAL_DATA] and Ether - 09" at bounding box center [260, 168] width 162 height 18
paste input "Carbonyl Compounds"
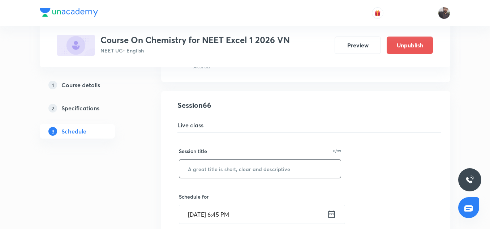
type input "Carbonyl Compounds"
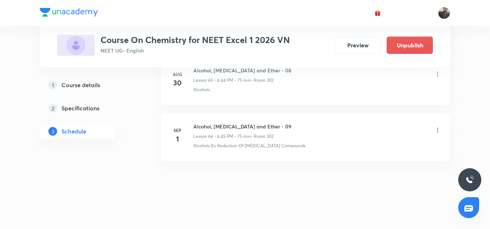
scroll to position [3745, 0]
click at [195, 158] on li "[DATE] Alcohol, [MEDICAL_DATA] and Ether - 09 Lesson 66 • 6:45 PM • 75 min • Ro…" at bounding box center [305, 137] width 289 height 47
click at [441, 132] on icon at bounding box center [437, 130] width 7 height 7
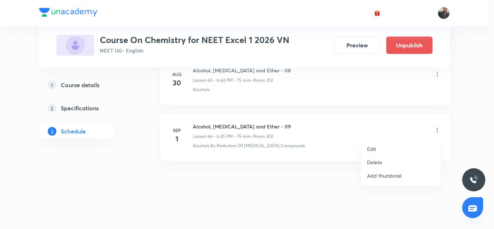
click at [376, 149] on p "Edit" at bounding box center [371, 149] width 9 height 8
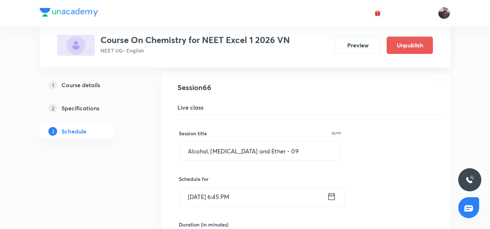
scroll to position [3771, 0]
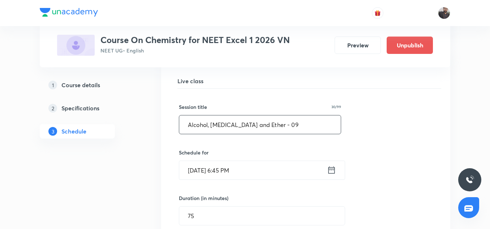
drag, startPoint x: 279, startPoint y: 123, endPoint x: 192, endPoint y: 127, distance: 87.6
click at [192, 127] on input "Alcohol, [MEDICAL_DATA] and Ether - 09" at bounding box center [260, 124] width 162 height 18
type input "A"
paste input "Carbonyl Compounds"
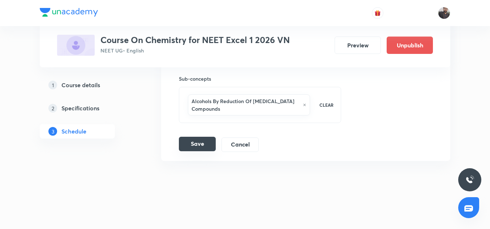
type input "Carbonyl Compounds"
click at [191, 141] on button "Save" at bounding box center [197, 144] width 37 height 14
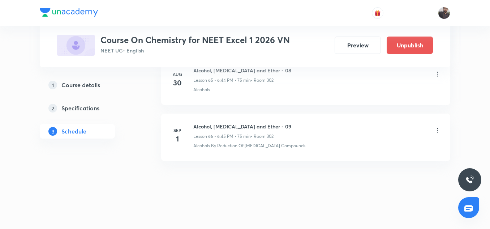
scroll to position [3745, 0]
